Goal: Task Accomplishment & Management: Manage account settings

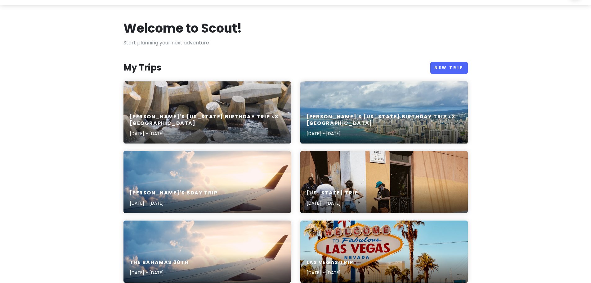
scroll to position [31, 0]
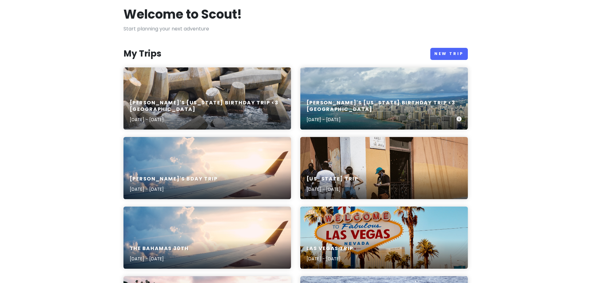
click at [348, 107] on h6 "[PERSON_NAME]'s [US_STATE] Birthday Trip <3 [GEOGRAPHIC_DATA]" at bounding box center [382, 106] width 150 height 13
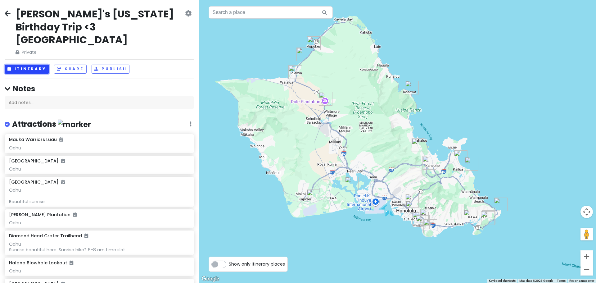
click at [36, 65] on button "Itinerary" at bounding box center [27, 69] width 44 height 9
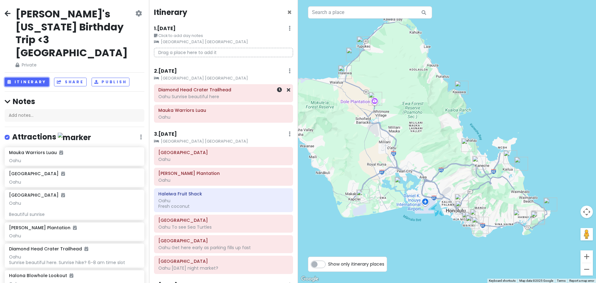
click at [221, 95] on div "Oahu Sunrise beautiful here" at bounding box center [223, 97] width 130 height 6
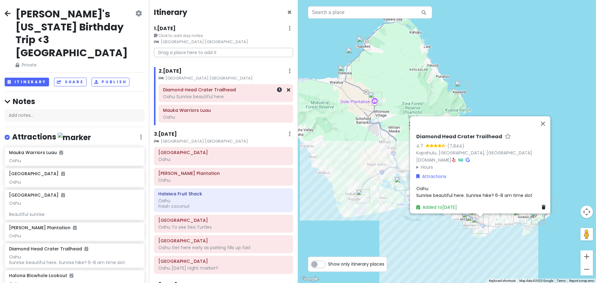
click at [274, 94] on div at bounding box center [279, 92] width 21 height 17
click at [277, 92] on link at bounding box center [279, 89] width 5 height 7
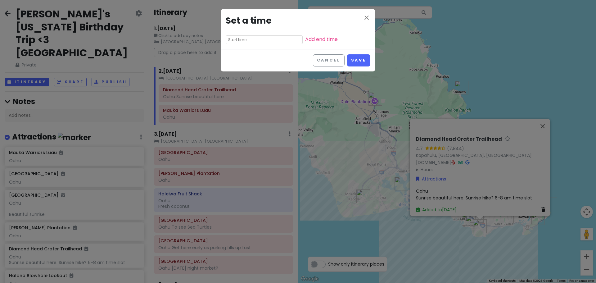
click at [261, 42] on input "text" at bounding box center [264, 39] width 77 height 9
click at [235, 49] on li "06" at bounding box center [234, 48] width 17 height 7
type input "6:55 am"
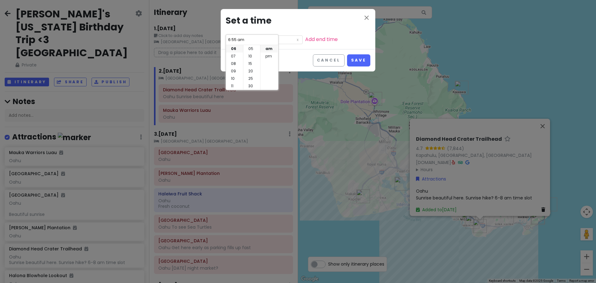
scroll to position [0, 0]
click at [250, 49] on li "00" at bounding box center [251, 48] width 17 height 7
type input "6:00 am"
click at [267, 48] on li "am" at bounding box center [268, 48] width 17 height 7
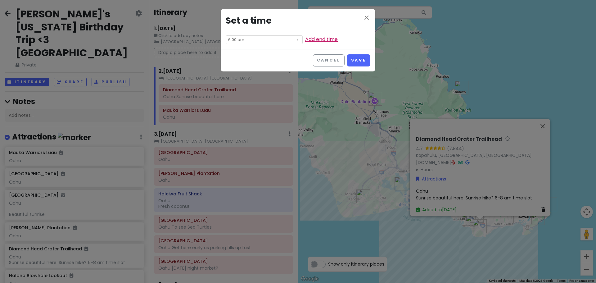
click at [310, 42] on link "Add end time" at bounding box center [321, 39] width 33 height 7
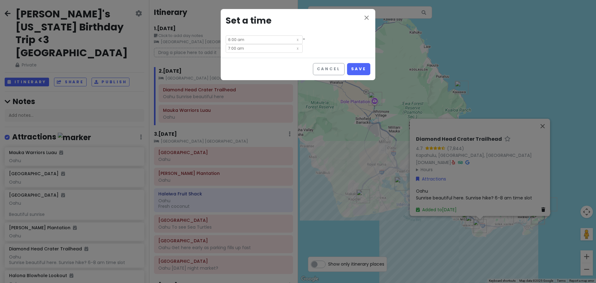
click at [303, 44] on input "7:00 am" at bounding box center [264, 48] width 77 height 9
click at [291, 64] on li "08" at bounding box center [291, 63] width 17 height 7
type input "8:00 am"
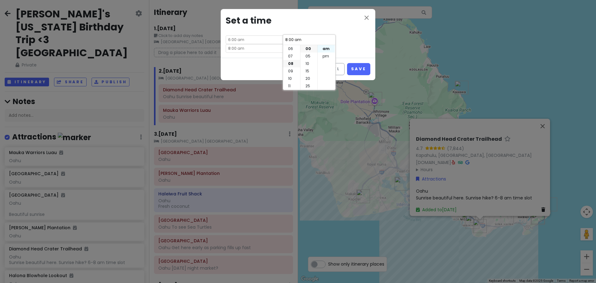
click at [323, 48] on li "am" at bounding box center [325, 48] width 17 height 7
click at [344, 29] on div "close Set a time 6:00 am - 8:00 am" at bounding box center [298, 33] width 155 height 49
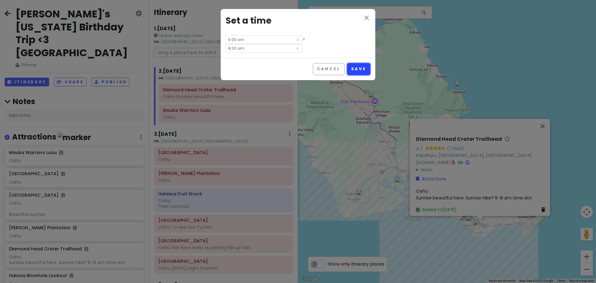
click at [359, 63] on button "Save" at bounding box center [358, 69] width 23 height 12
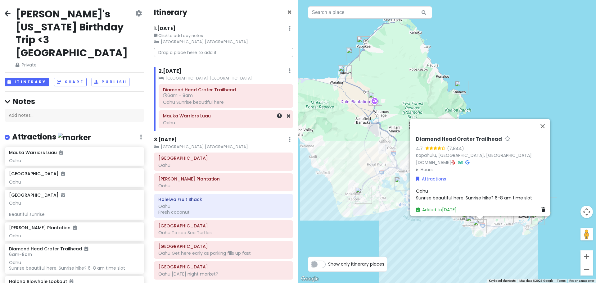
click at [227, 117] on h6 "Mauka Warriors Luau" at bounding box center [226, 116] width 126 height 6
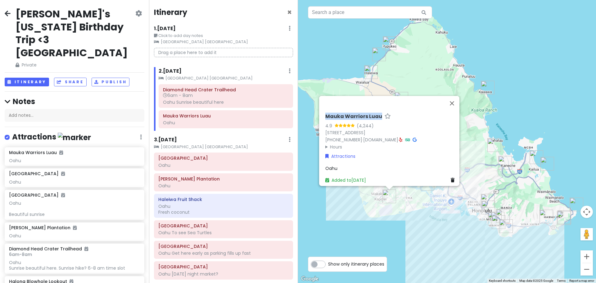
drag, startPoint x: 320, startPoint y: 110, endPoint x: 377, endPoint y: 113, distance: 57.1
click at [377, 113] on div "Mauka Warriors Luau 4.9 (4,244) 91-1780 Midway St, Kapolei, HI 96707, USA (808)…" at bounding box center [389, 141] width 140 height 90
copy h6 "Mauka Warriors Luau"
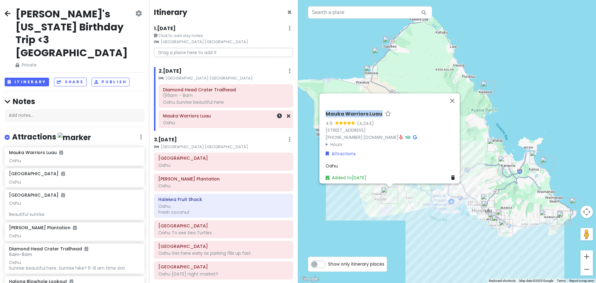
click at [213, 115] on h6 "Mauka Warriors Luau" at bounding box center [226, 116] width 126 height 6
click at [277, 115] on icon at bounding box center [279, 115] width 5 height 5
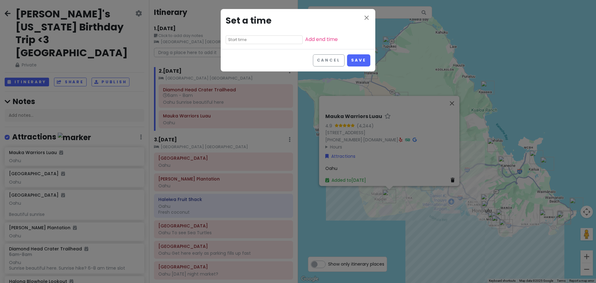
click at [255, 39] on input "text" at bounding box center [264, 39] width 77 height 9
click at [233, 52] on li "05" at bounding box center [234, 53] width 17 height 7
type input "5:55 am"
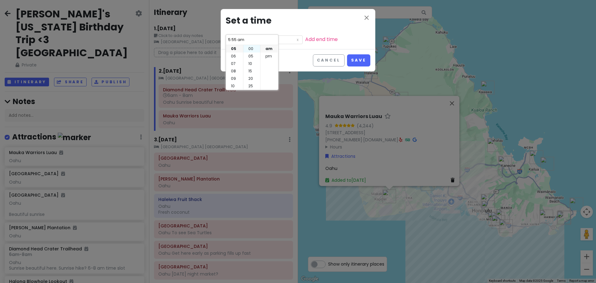
click at [253, 49] on li "00" at bounding box center [251, 48] width 17 height 7
type input "5:00 am"
click at [268, 56] on li "pm" at bounding box center [268, 55] width 17 height 7
type input "5:00 pm"
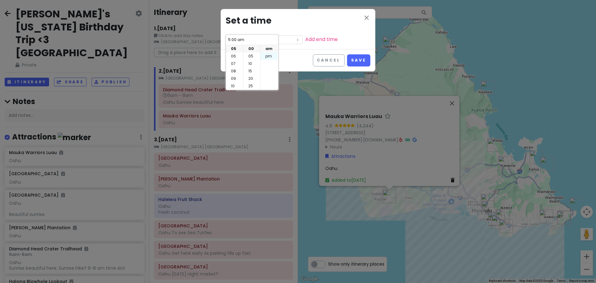
type input "5:00 pm"
click at [305, 38] on link "Add end time" at bounding box center [321, 39] width 33 height 7
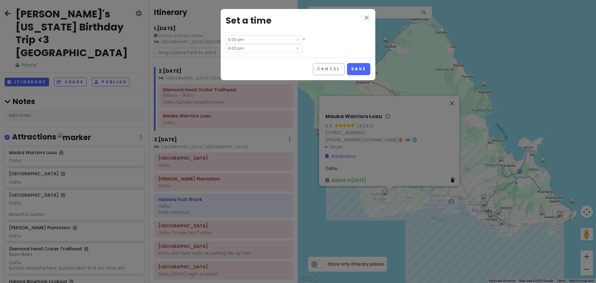
click at [291, 44] on input "6:00 pm" at bounding box center [264, 48] width 77 height 9
click at [292, 73] on li "09" at bounding box center [291, 70] width 17 height 7
type input "9:00 pm"
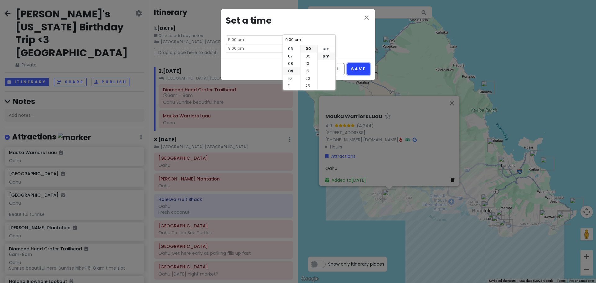
click at [354, 63] on button "Save" at bounding box center [358, 69] width 23 height 12
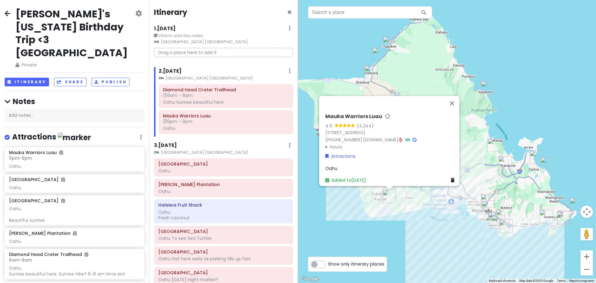
click at [484, 251] on div "Mauka Warriors Luau 4.9 (4,244) 91-1780 Midway St, Kapolei, HI 96707, USA (808)…" at bounding box center [447, 141] width 298 height 283
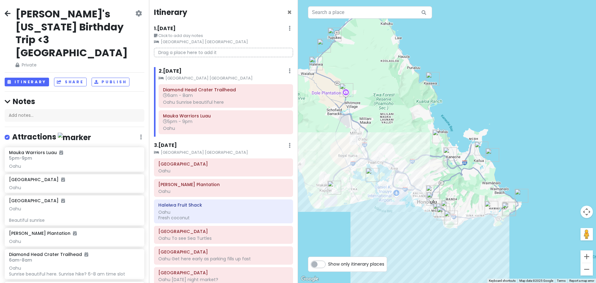
drag, startPoint x: 497, startPoint y: 247, endPoint x: 440, endPoint y: 238, distance: 57.8
click at [440, 238] on div at bounding box center [447, 141] width 298 height 283
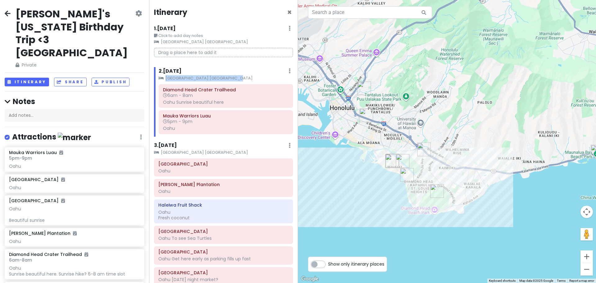
drag, startPoint x: 231, startPoint y: 79, endPoint x: 166, endPoint y: 80, distance: 64.6
click at [166, 80] on small "[GEOGRAPHIC_DATA] [GEOGRAPHIC_DATA]" at bounding box center [226, 78] width 134 height 6
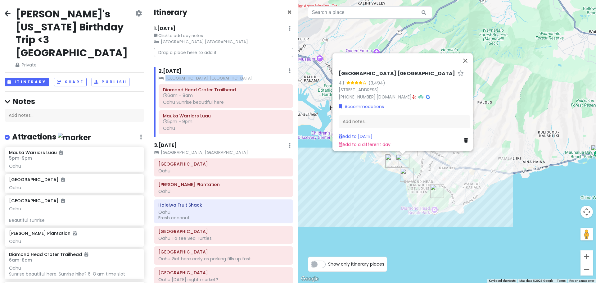
copy small "[GEOGRAPHIC_DATA] [GEOGRAPHIC_DATA]"
click at [263, 72] on div "2 . Sun 11/9 Add Day Notes Clear Lodging Delete Day" at bounding box center [226, 72] width 134 height 11
click at [263, 70] on div "2 . Sun 11/9 Add Day Notes Clear Lodging Delete Day" at bounding box center [226, 72] width 134 height 11
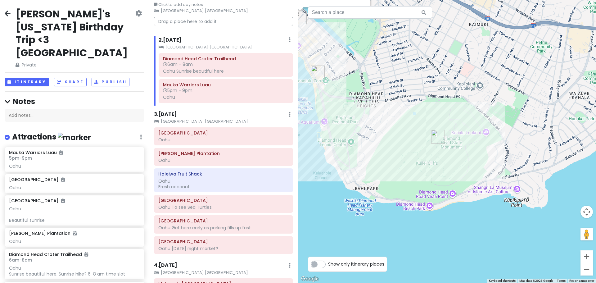
click at [412, 208] on div "Hilton Garden Inn Waikiki Beach 4.1 (3,494) 2330 Kūhiō Ave., Honolulu, HI 96815…" at bounding box center [447, 141] width 298 height 283
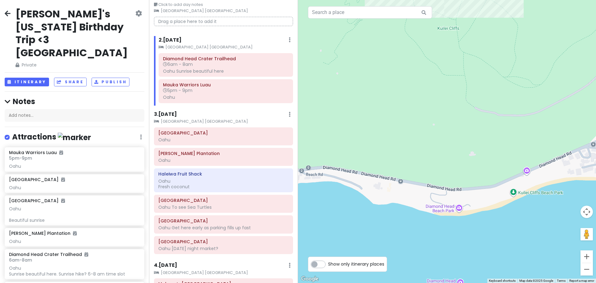
click at [454, 209] on div at bounding box center [447, 141] width 298 height 283
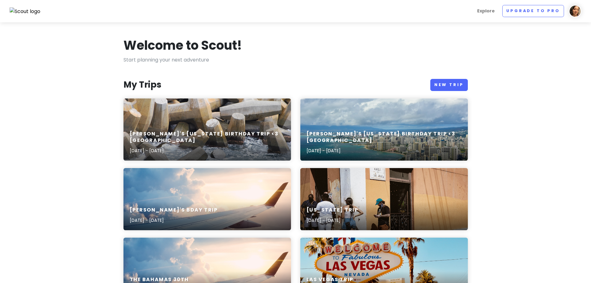
scroll to position [31, 0]
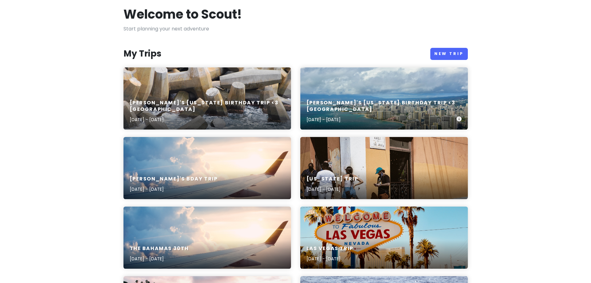
click at [400, 106] on h6 "[PERSON_NAME]'s [US_STATE] Birthday Trip <3 [GEOGRAPHIC_DATA]" at bounding box center [382, 106] width 150 height 13
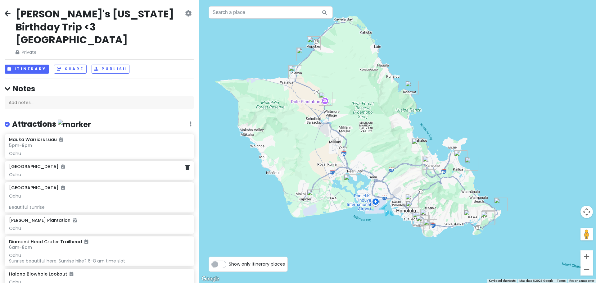
click at [61, 164] on div "[GEOGRAPHIC_DATA]" at bounding box center [99, 167] width 180 height 6
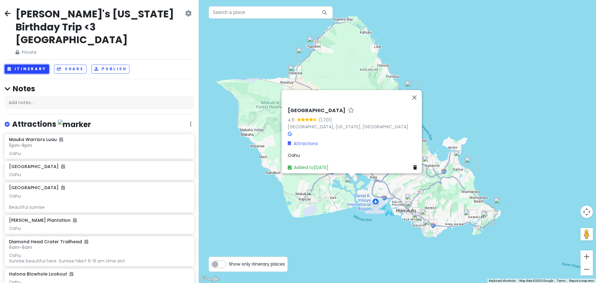
click at [30, 65] on button "Itinerary" at bounding box center [27, 69] width 44 height 9
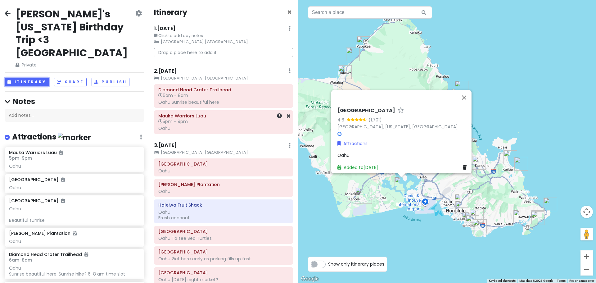
scroll to position [31, 0]
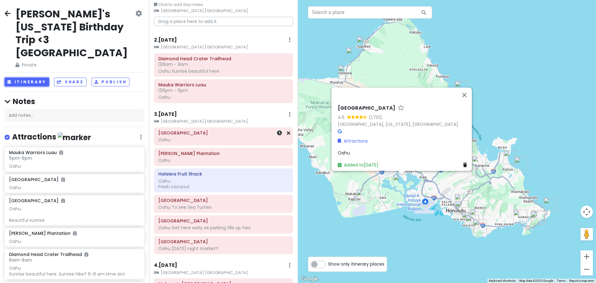
click at [226, 141] on div "Oahu" at bounding box center [223, 140] width 130 height 6
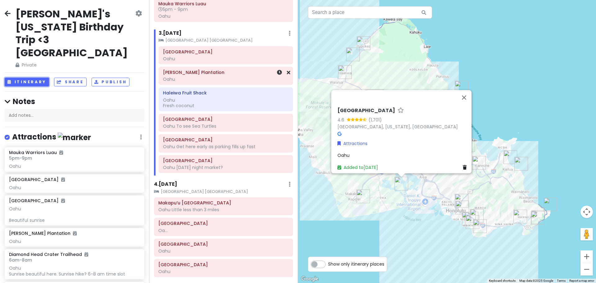
scroll to position [124, 0]
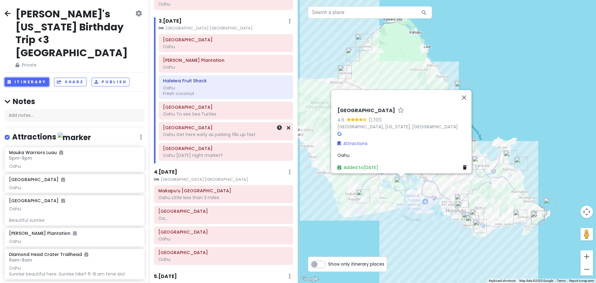
click at [208, 133] on div "Oahu Get here early as parking fills up fast" at bounding box center [226, 135] width 126 height 6
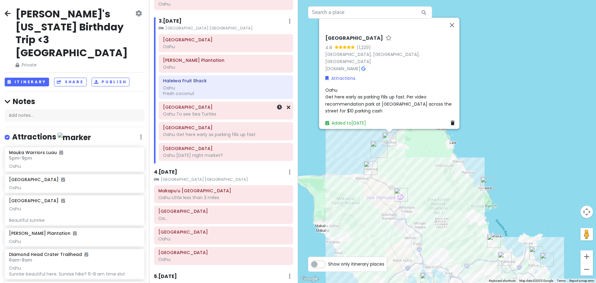
click at [209, 117] on div "Oahu To see Sea Turtles" at bounding box center [226, 114] width 126 height 6
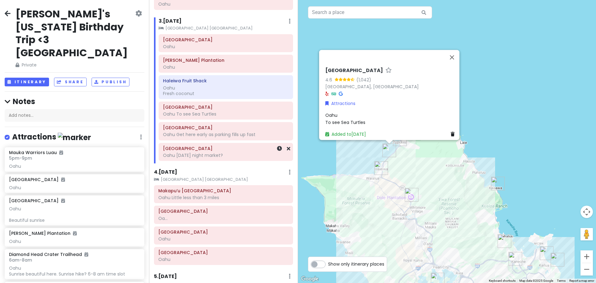
click at [224, 155] on div "Oahu [DATE] night market?" at bounding box center [226, 155] width 126 height 6
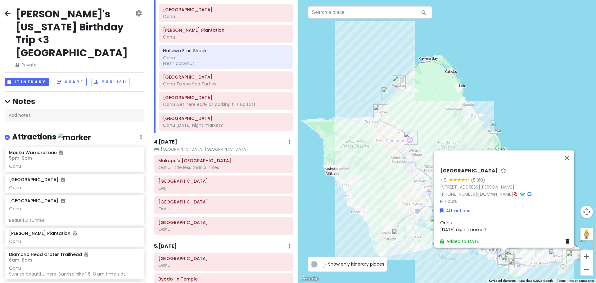
scroll to position [123, 0]
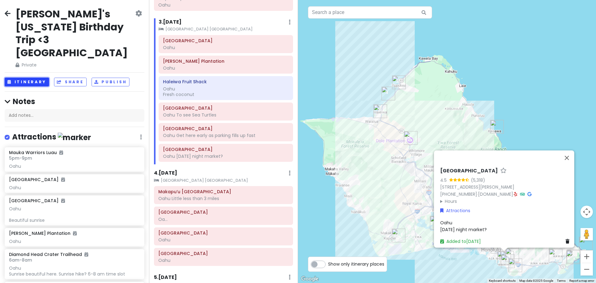
click at [34, 78] on button "Itinerary" at bounding box center [27, 82] width 44 height 9
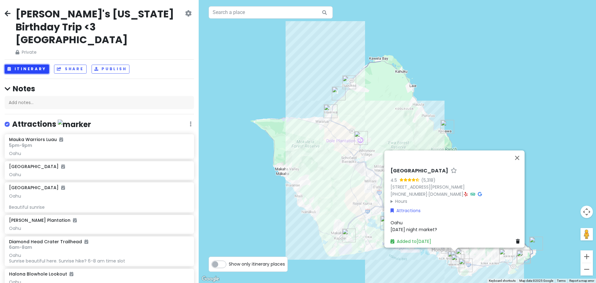
click at [34, 65] on button "Itinerary" at bounding box center [27, 69] width 44 height 9
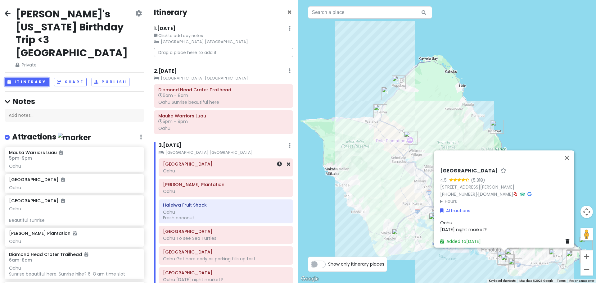
click at [209, 167] on div "Pearl Harbor Oahu" at bounding box center [226, 168] width 126 height 16
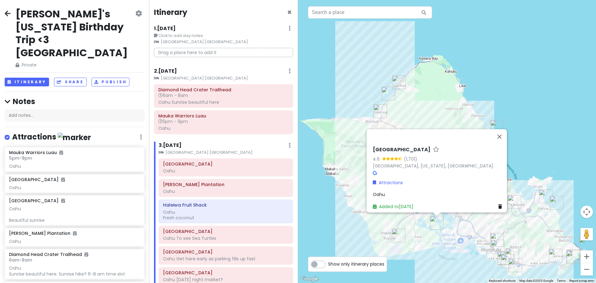
click at [391, 191] on div "Oahu" at bounding box center [439, 194] width 132 height 7
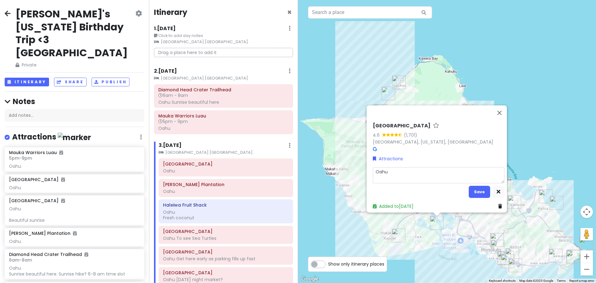
click at [388, 176] on textarea "Oahu" at bounding box center [439, 175] width 132 height 16
type textarea "x"
type textarea "Oahu"
type textarea "x"
type textarea "Oahu"
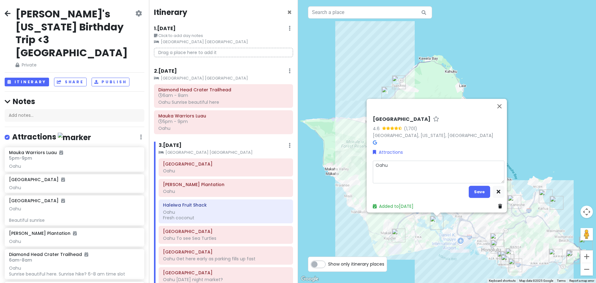
type textarea "x"
type textarea "Oahu n"
type textarea "x"
type textarea "Oahu ne"
type textarea "x"
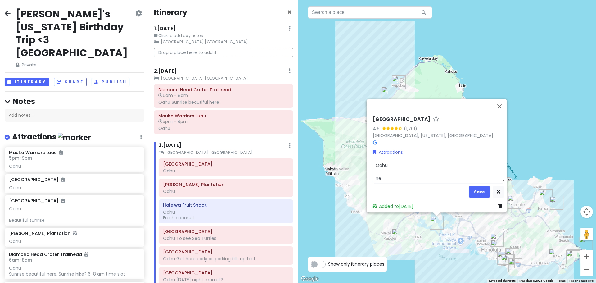
type textarea "Oahu nee"
type textarea "x"
type textarea "Oahu need"
type textarea "x"
type textarea "Oahu need"
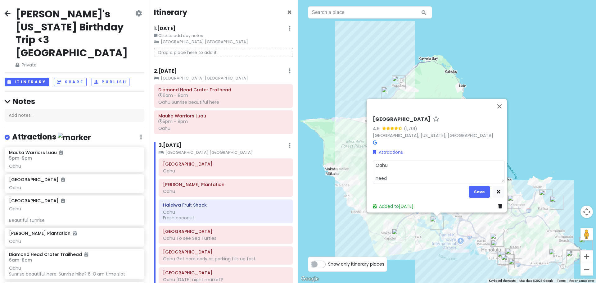
type textarea "x"
type textarea "Oahu need t"
type textarea "x"
type textarea "Oahu need to"
type textarea "x"
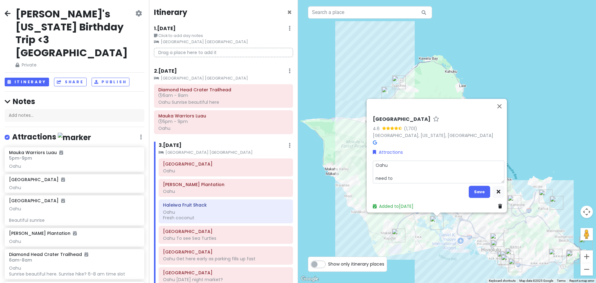
type textarea "Oahu need to"
type textarea "x"
type textarea "Oahu need to g"
type textarea "x"
type textarea "Oahu need to ge"
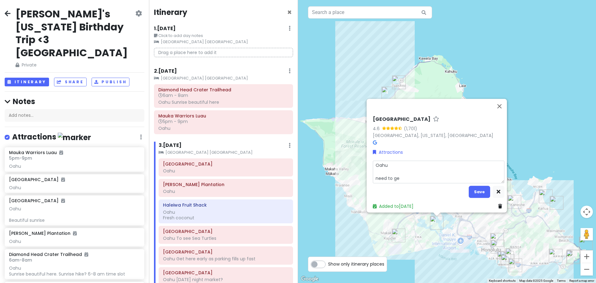
type textarea "x"
type textarea "Oahu need to get"
type textarea "x"
type textarea "Oahu need to get"
type textarea "x"
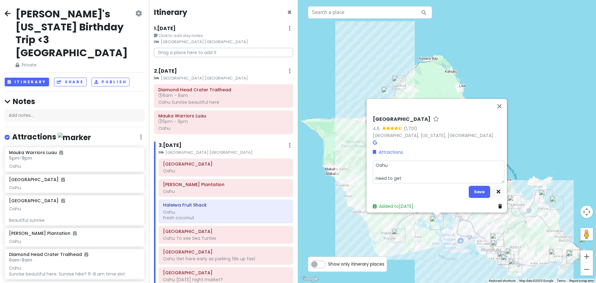
type textarea "Oahu need to get t"
type textarea "x"
type textarea "Oahu need to get ti"
type textarea "x"
type textarea "Oahu need to get tic"
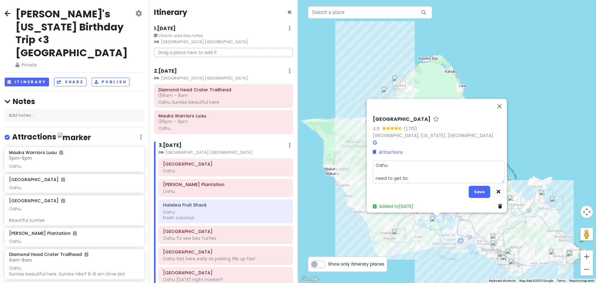
type textarea "x"
type textarea "Oahu need to get tick"
type textarea "x"
type textarea "Oahu need to get ticke"
type textarea "x"
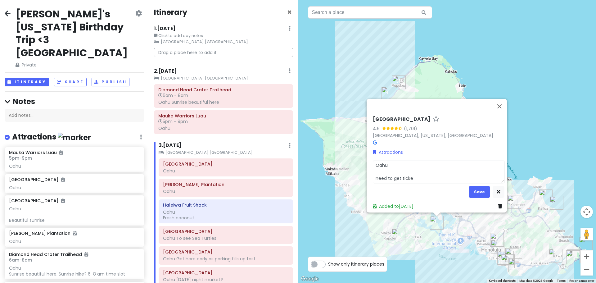
type textarea "Oahu need to get ticket"
type textarea "x"
type textarea "Oahu need to get tickets"
type textarea "x"
type textarea "Oahu need to get tickets"
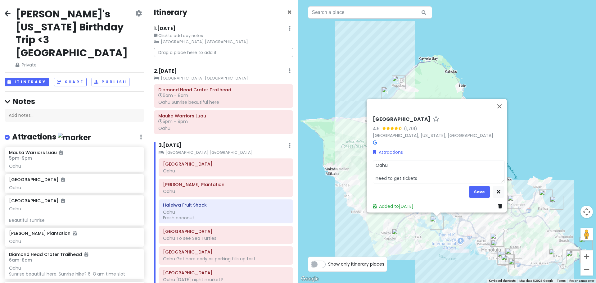
type textarea "x"
type textarea "Oahu need to get tickets i"
type textarea "x"
type textarea "Oahu need to get tickets in"
type textarea "x"
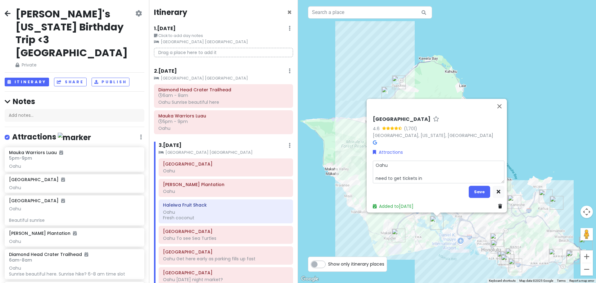
type textarea "Oahu need to get tickets in"
type textarea "x"
type textarea "Oahu need to get tickets in a"
type textarea "x"
type textarea "Oahu need to get tickets in ad"
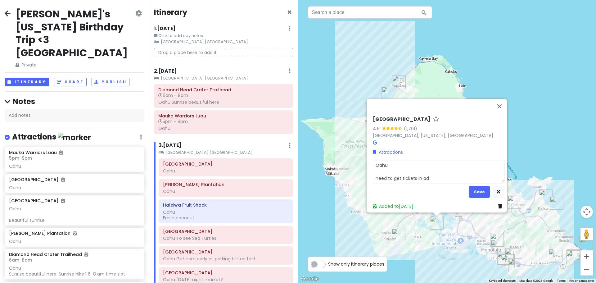
type textarea "x"
type textarea "Oahu need to get tickets in adv"
type textarea "x"
type textarea "Oahu need to get tickets in [GEOGRAPHIC_DATA]"
type textarea "x"
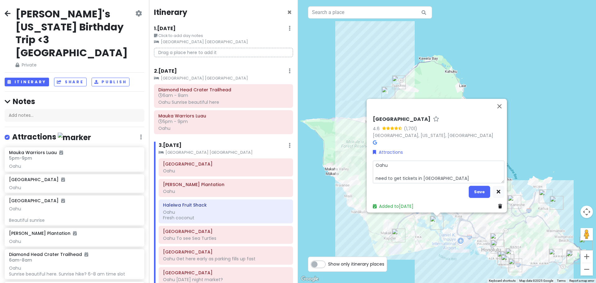
type textarea "Oahu need to get tickets in [GEOGRAPHIC_DATA]"
type textarea "x"
type textarea "Oahu need to get tickets in [GEOGRAPHIC_DATA]"
type textarea "x"
type textarea "Oahu need to get tickets in advance"
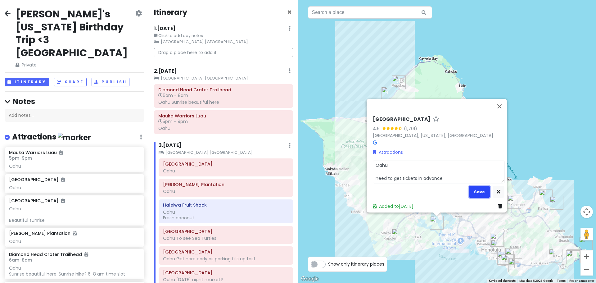
click at [470, 187] on button "Save" at bounding box center [479, 192] width 21 height 12
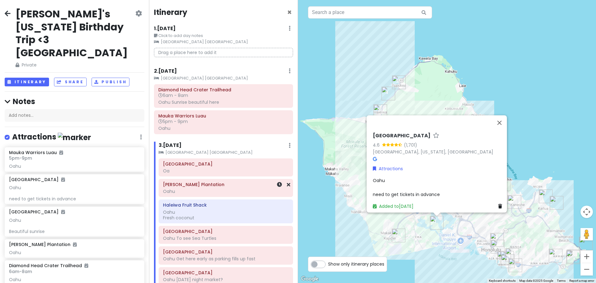
click at [214, 187] on h6 "[PERSON_NAME] Plantation" at bounding box center [226, 185] width 126 height 6
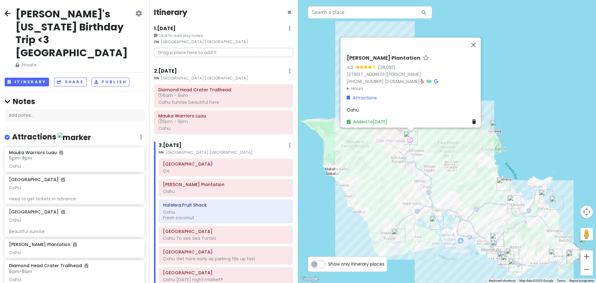
click at [363, 108] on div "Oahu" at bounding box center [413, 109] width 132 height 7
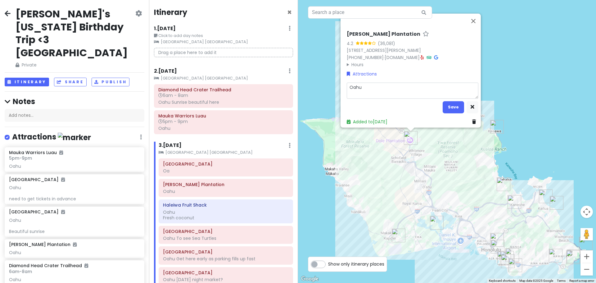
click at [376, 86] on textarea "Oahu" at bounding box center [413, 90] width 132 height 16
type textarea "x"
type textarea "Oahu"
type textarea "x"
type textarea "Oahu"
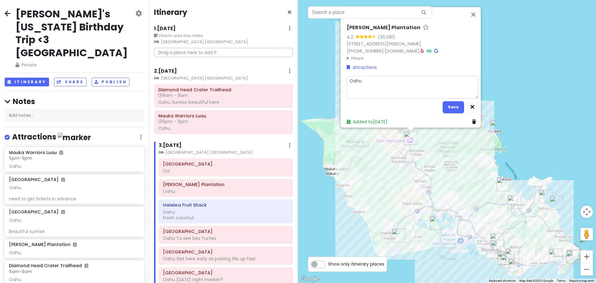
type textarea "x"
type textarea "Oahu Y"
type textarea "x"
type textarea "Oahu Yo"
type textarea "x"
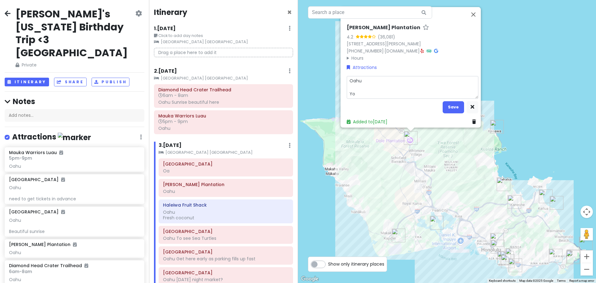
type textarea "Oahu You"
type textarea "x"
type textarea "Oahu You"
type textarea "x"
type textarea "Oahu You g"
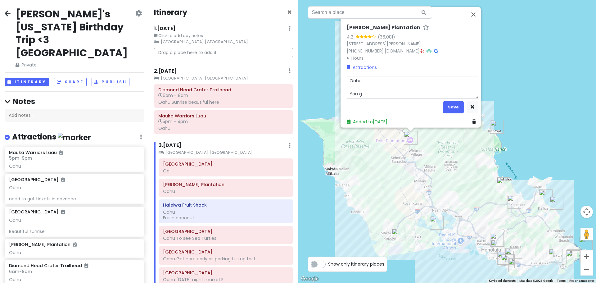
type textarea "x"
type textarea "Oahu You ge"
type textarea "x"
type textarea "Oahu You get"
type textarea "x"
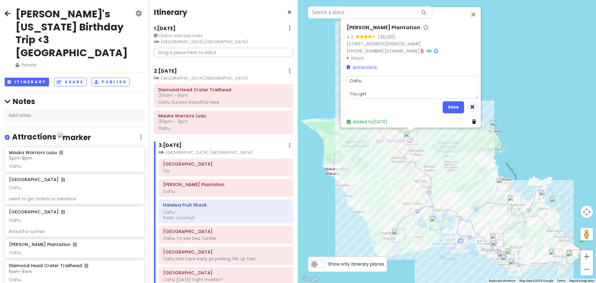
type textarea "Oahu You ge"
type textarea "x"
type textarea "Oahu You g"
type textarea "x"
type textarea "Oahu You"
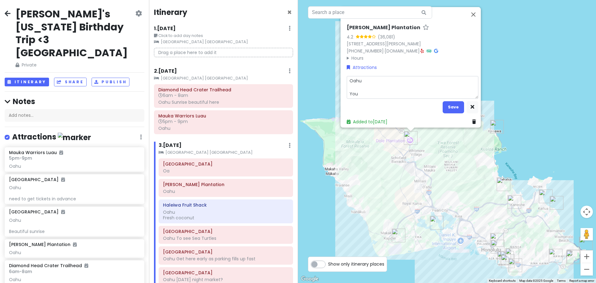
type textarea "x"
type textarea "Oahu You"
type textarea "x"
type textarea "Oahu Yo"
type textarea "x"
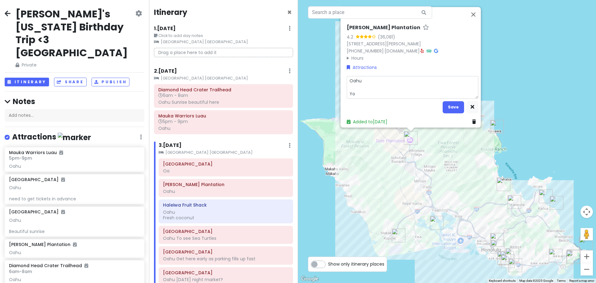
type textarea "Oahu Y"
type textarea "x"
type textarea "Oahu"
type textarea "x"
type textarea "Oahu E"
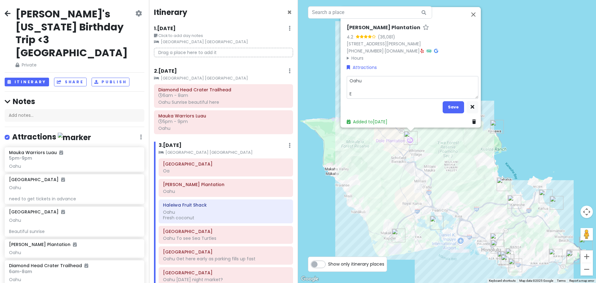
type textarea "x"
type textarea "Oahu En"
type textarea "x"
type textarea "Oahu Ent"
type textarea "x"
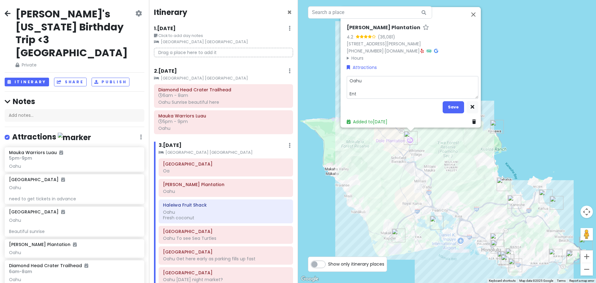
type textarea "Oahu Entr"
type textarea "x"
type textarea "Oahu Entra"
type textarea "x"
type textarea "Oahu [GEOGRAPHIC_DATA]"
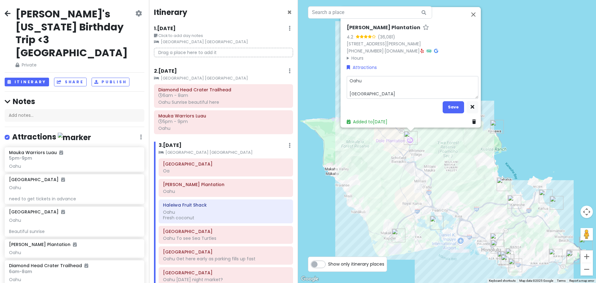
type textarea "x"
type textarea "Oahu Entranc"
type textarea "x"
type textarea "Oahu Entrance"
type textarea "x"
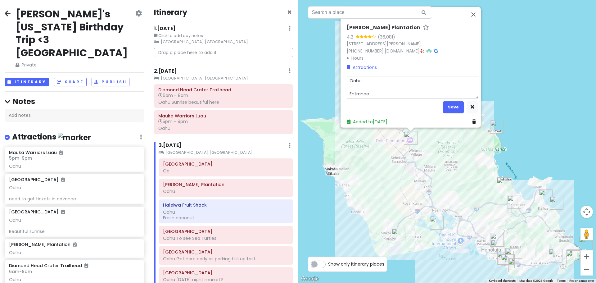
type textarea "Oahu Entrance"
type textarea "x"
type textarea "Oahu Entrance i"
type textarea "x"
type textarea "Oahu Entrance is"
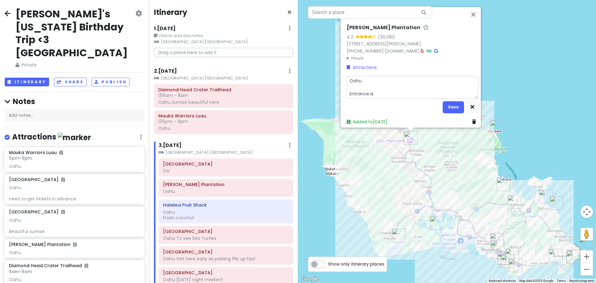
type textarea "x"
type textarea "Oahu Entrance is"
type textarea "x"
type textarea "Oahu Entrance is f"
type textarea "x"
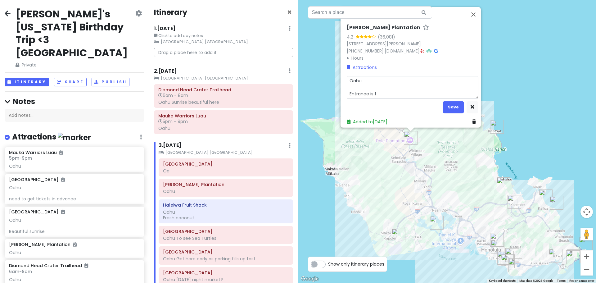
type textarea "Oahu Entrance is fr"
type textarea "x"
type textarea "Oahu Entrance is fre"
type textarea "x"
type textarea "Oahu Entrance is free"
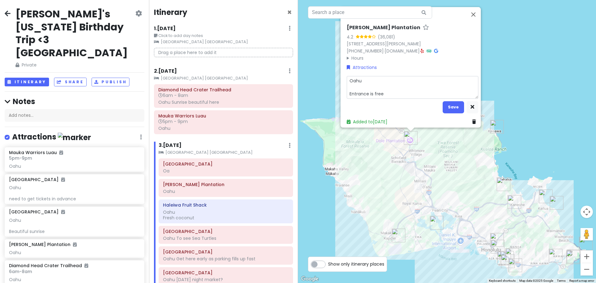
type textarea "x"
type textarea "Oahu Entrance is free,"
type textarea "x"
type textarea "Oahu Entrance is free,"
type textarea "x"
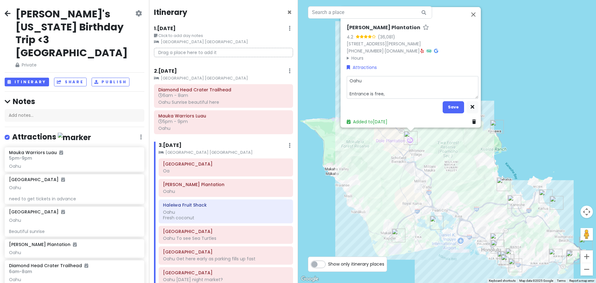
type textarea "Oahu Entrance is free, y"
type textarea "x"
type textarea "Oahu Entrance is free, yo"
type textarea "x"
type textarea "Oahu Entrance is free, you"
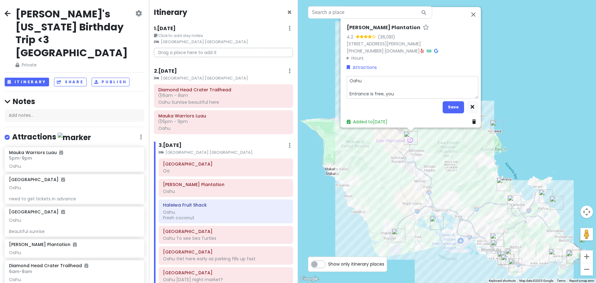
type textarea "x"
type textarea "Oahu Entrance is free, you"
type textarea "x"
type textarea "Oahu Entrance is free, you g"
type textarea "x"
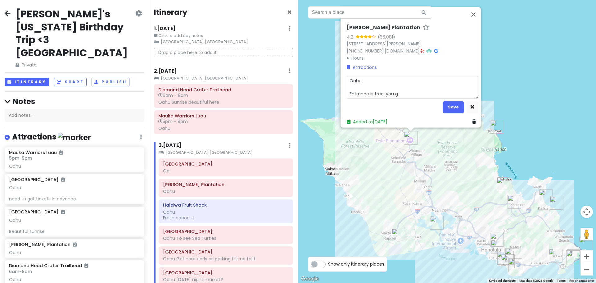
type textarea "Oahu Entrance is free, you ge"
type textarea "x"
type textarea "Oahu Entrance is free, you get"
type textarea "x"
type textarea "Oahu Entrance is free, you get"
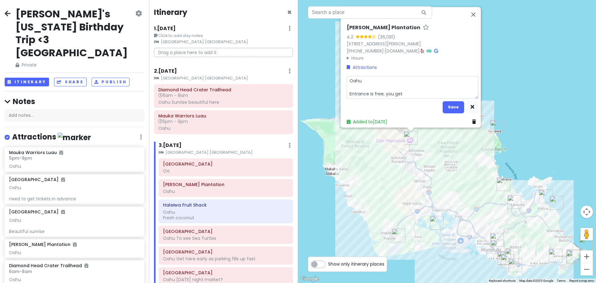
type textarea "x"
type textarea "Oahu Entrance is free, you get t"
type textarea "x"
type textarea "Oahu Entrance is free, you get ti"
type textarea "x"
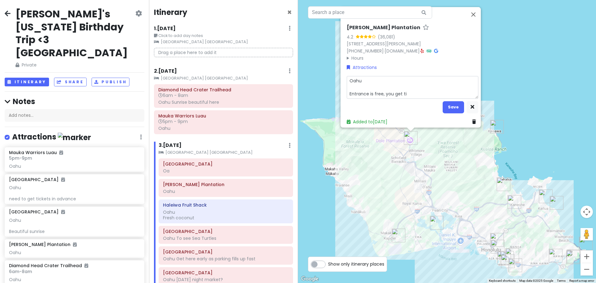
type textarea "Oahu Entrance is free, you get tic"
type textarea "x"
type textarea "Oahu Entrance is free, you get tick"
type textarea "x"
type textarea "Oahu Entrance is free, you get ticke"
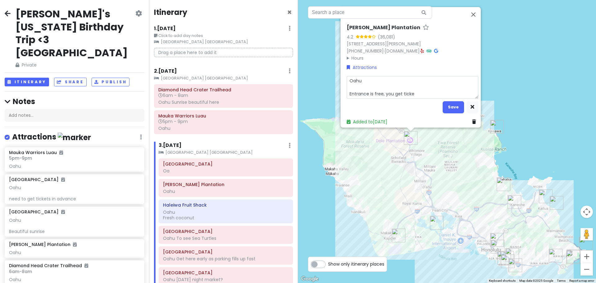
type textarea "x"
type textarea "Oahu Entrance is free, you get ticket"
type textarea "x"
type textarea "Oahu Entrance is free, you get tickets"
type textarea "x"
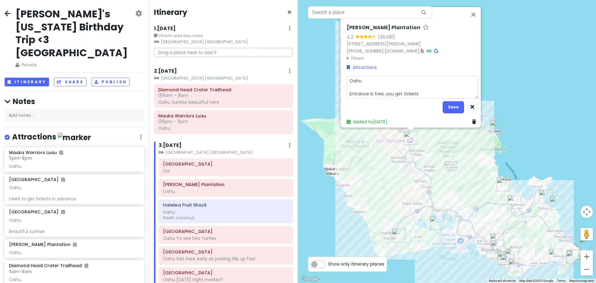
type textarea "Oahu Entrance is free, you get tickets"
type textarea "x"
type textarea "Oahu Entrance is free, you get tickets f"
type textarea "x"
type textarea "Oahu Entrance is free, you get tickets fo"
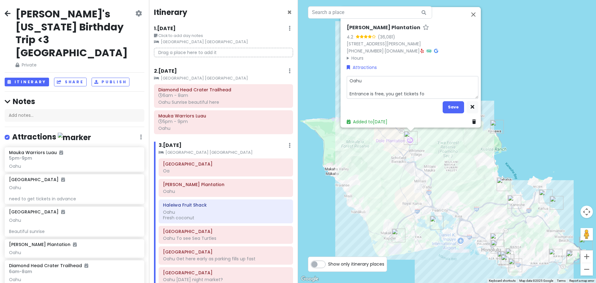
type textarea "x"
type textarea "Oahu Entrance is free, you get tickets for"
type textarea "x"
type textarea "Oahu Entrance is free, you get tickets for"
type textarea "x"
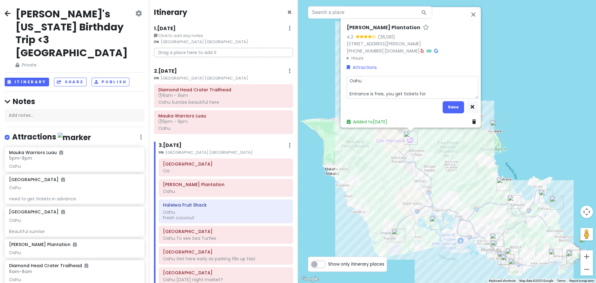
type textarea "Oahu Entrance is free, you get tickets for t"
type textarea "x"
type textarea "Oahu Entrance is free, you get tickets for th"
type textarea "x"
type textarea "Oahu Entrance is free, you get tickets for the"
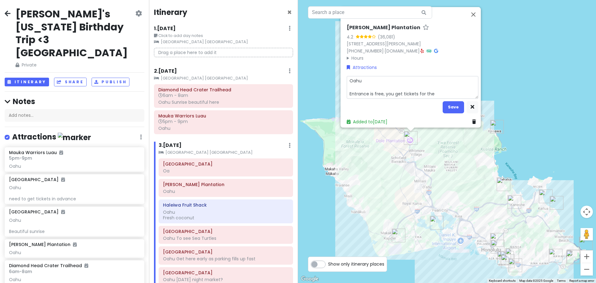
type textarea "x"
type textarea "Oahu Entrance is free, you get tickets for the"
type textarea "x"
type textarea "Oahu Entrance is free, you get tickets for the m"
type textarea "x"
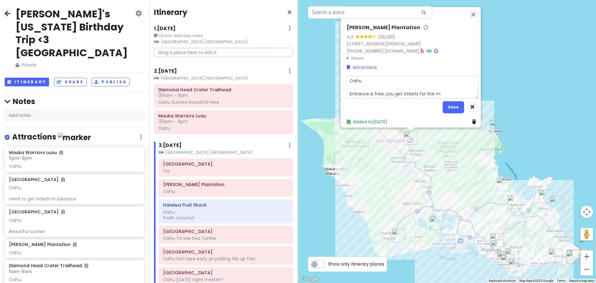
type textarea "Oahu Entrance is free, you get tickets for the ma"
type textarea "x"
type textarea "Oahu Entrance is free, you get tickets for the mad"
type textarea "x"
type textarea "Oahu Entrance is free, you get tickets for the made"
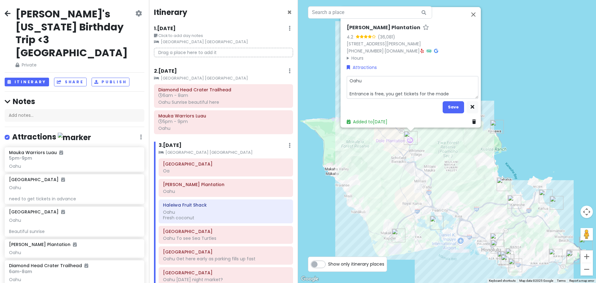
type textarea "x"
type textarea "Oahu Entrance is free, you get tickets for the mad"
type textarea "x"
type textarea "Oahu Entrance is free, you get tickets for the ma"
type textarea "x"
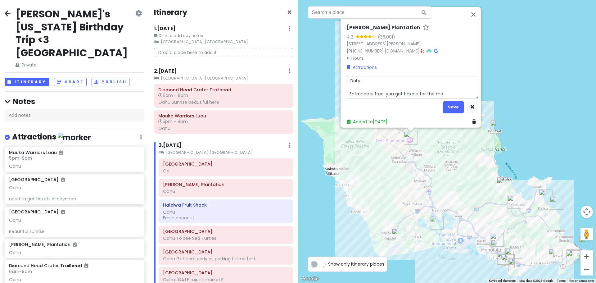
type textarea "Oahu Entrance is free, you get tickets for the maz"
type textarea "x"
type textarea "Oahu Entrance is free, you get tickets for the maze"
type textarea "x"
type textarea "Oahu Entrance is free, you get tickets for the maze"
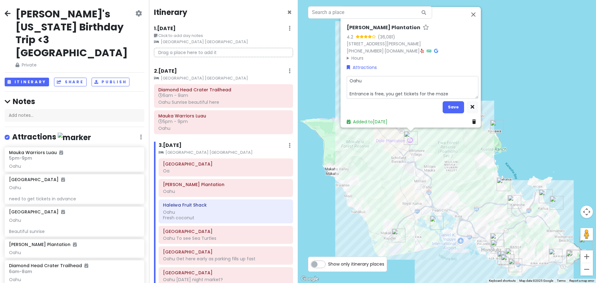
type textarea "x"
type textarea "Oahu Entrance is free, you get tickets for the maze a"
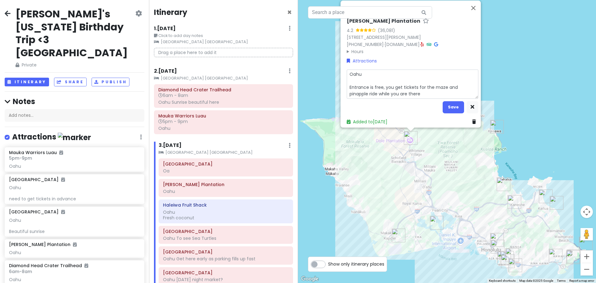
click at [464, 84] on textarea "Oahu Entrance is free, you get tickets for the maze and pinapple ride while you…" at bounding box center [413, 83] width 132 height 29
click at [456, 101] on button "Save" at bounding box center [453, 107] width 21 height 12
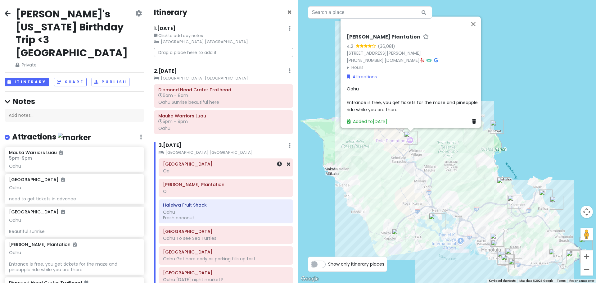
scroll to position [31, 0]
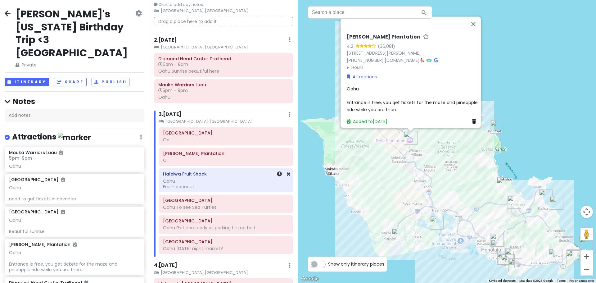
click at [215, 181] on div "Oahu Fresh coconut" at bounding box center [226, 183] width 126 height 11
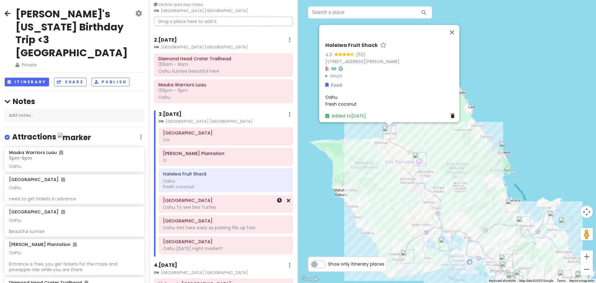
click at [215, 202] on h6 "[GEOGRAPHIC_DATA]" at bounding box center [226, 200] width 126 height 6
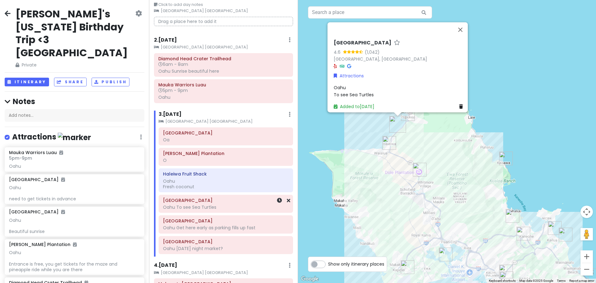
scroll to position [62, 0]
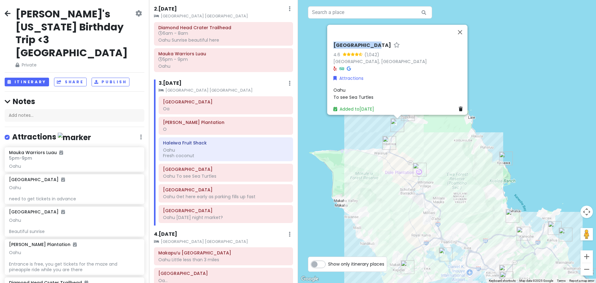
drag, startPoint x: 330, startPoint y: 40, endPoint x: 370, endPoint y: 42, distance: 40.1
click at [370, 42] on div "[GEOGRAPHIC_DATA] 4.6 (1,042) [GEOGRAPHIC_DATA], [GEOGRAPHIC_DATA] Attractions …" at bounding box center [399, 76] width 137 height 75
copy h6 "[GEOGRAPHIC_DATA]"
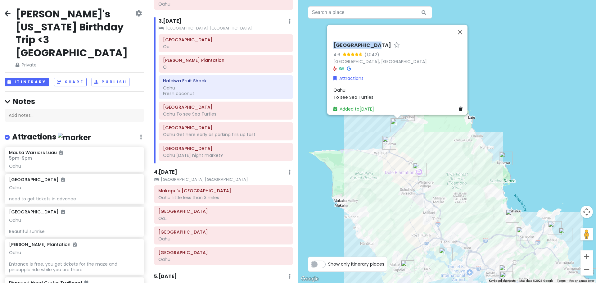
scroll to position [155, 0]
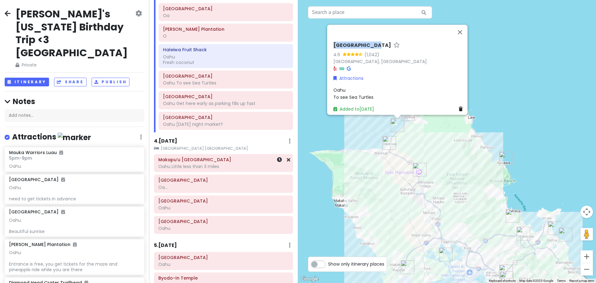
click at [244, 160] on h6 "Makapu‘u [GEOGRAPHIC_DATA]" at bounding box center [223, 160] width 130 height 6
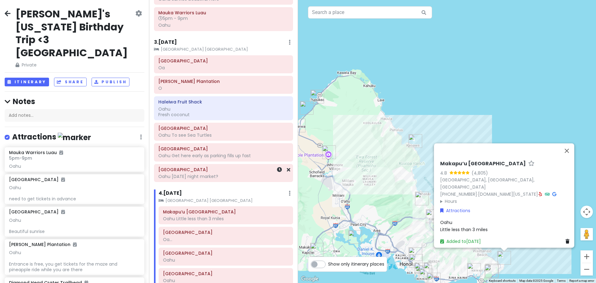
scroll to position [93, 0]
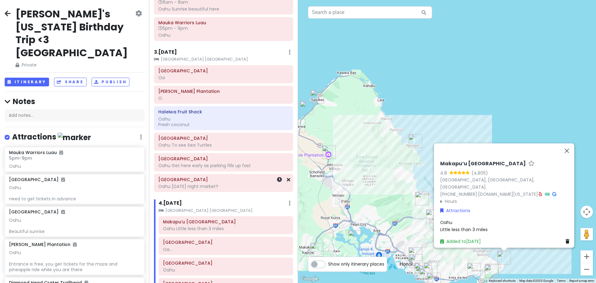
click at [248, 180] on h6 "[GEOGRAPHIC_DATA]" at bounding box center [223, 180] width 130 height 6
